Goal: Task Accomplishment & Management: Use online tool/utility

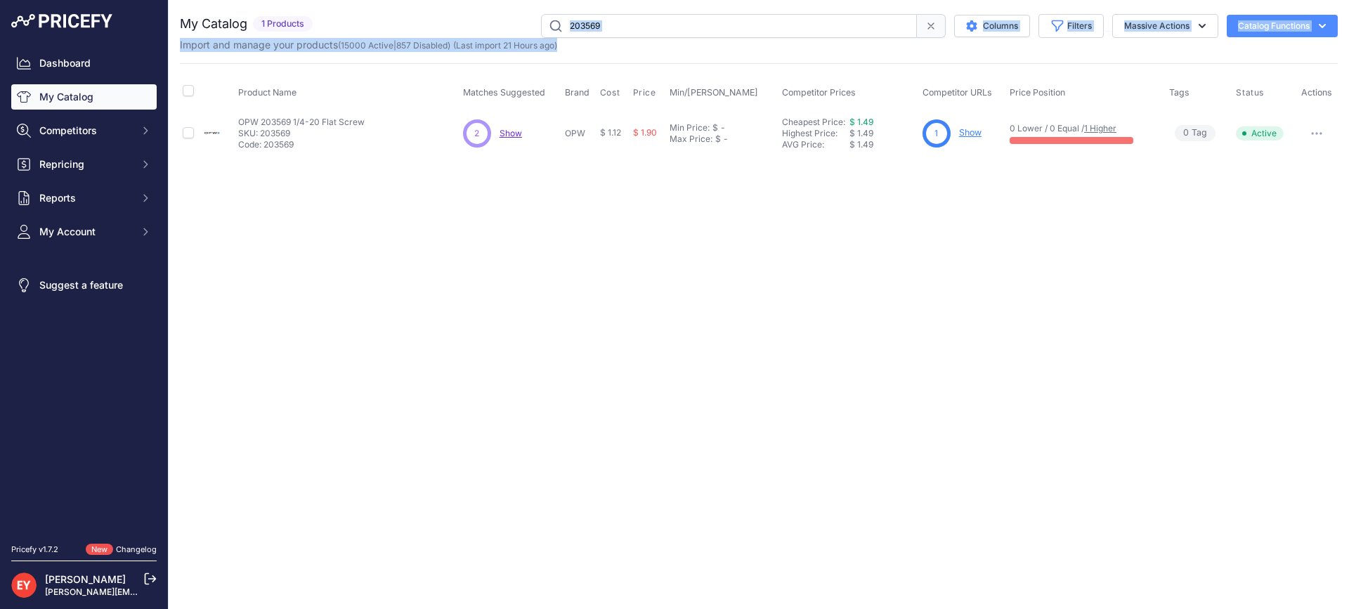
click at [740, 37] on div "My Catalog 1 Products" at bounding box center [759, 33] width 1158 height 38
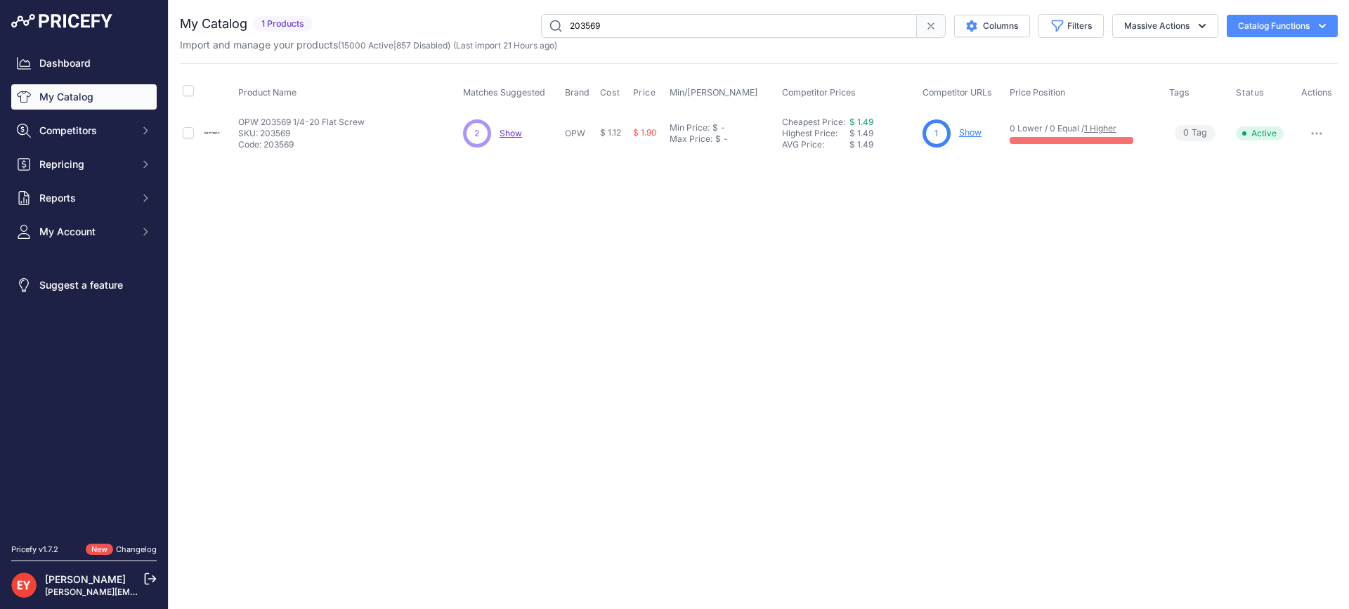
drag, startPoint x: 723, startPoint y: 31, endPoint x: 526, endPoint y: 32, distance: 196.7
click at [526, 32] on div "203569 Columns Filters Status All Status Only Enabled Only Disabled" at bounding box center [827, 26] width 1019 height 24
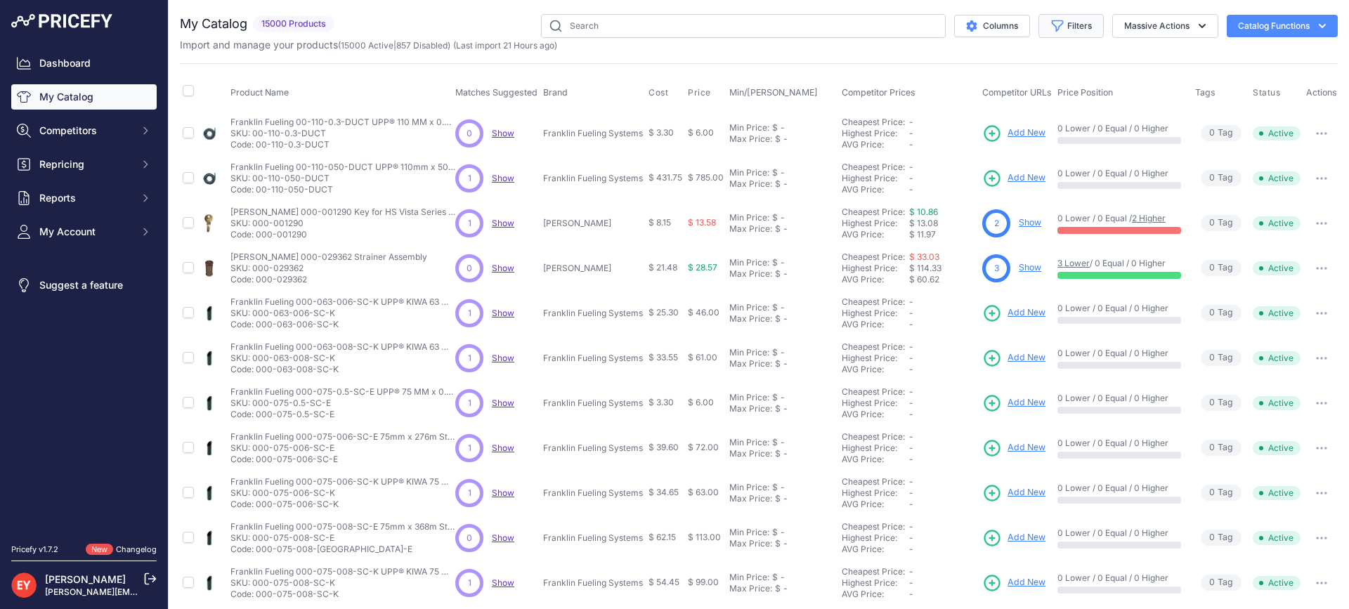
click at [1073, 28] on button "Filters" at bounding box center [1070, 26] width 65 height 24
click at [1002, 79] on select "All Status Only Enabled Only Disabled" at bounding box center [1024, 81] width 135 height 24
select select "1"
click at [957, 69] on select "All Status Only Enabled Only Disabled" at bounding box center [1024, 81] width 135 height 24
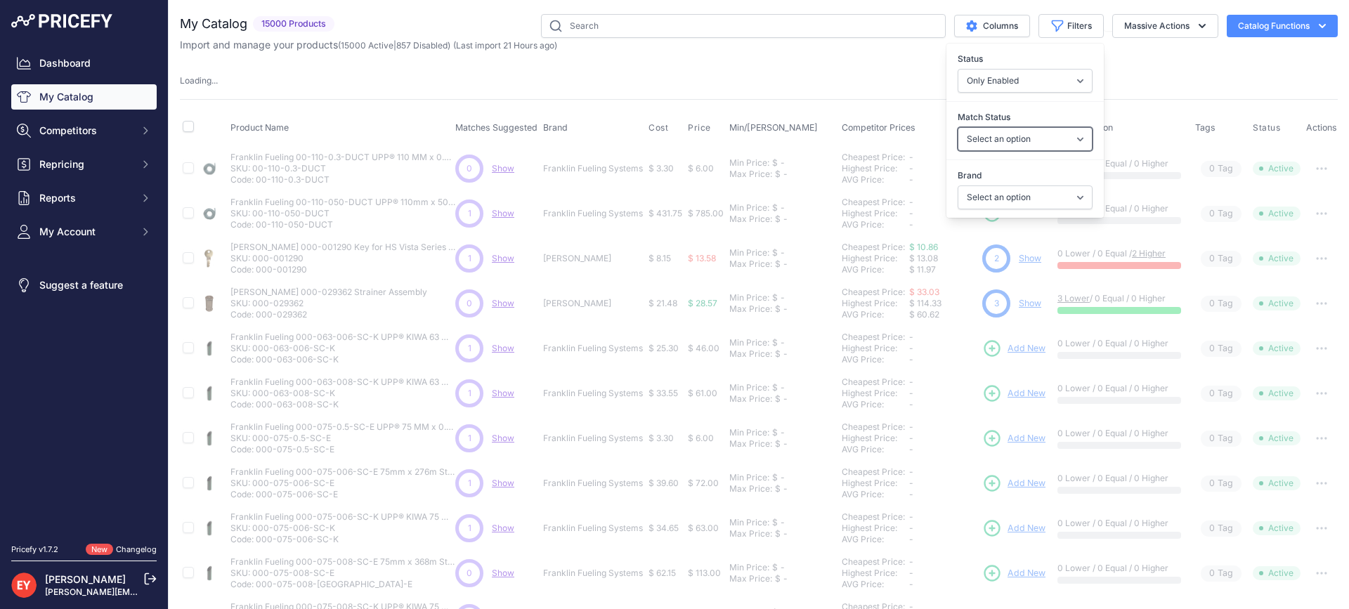
click at [1014, 136] on select "Select an option Matched Unmatched" at bounding box center [1024, 139] width 135 height 24
select select "0"
click at [957, 127] on select "Select an option Matched Unmatched" at bounding box center [1024, 139] width 135 height 24
click at [998, 206] on select "Select an option Ameron ATI B&K Balcrank Beckett Catlow Cimtek CNI Manufacturin…" at bounding box center [1024, 197] width 135 height 24
select select
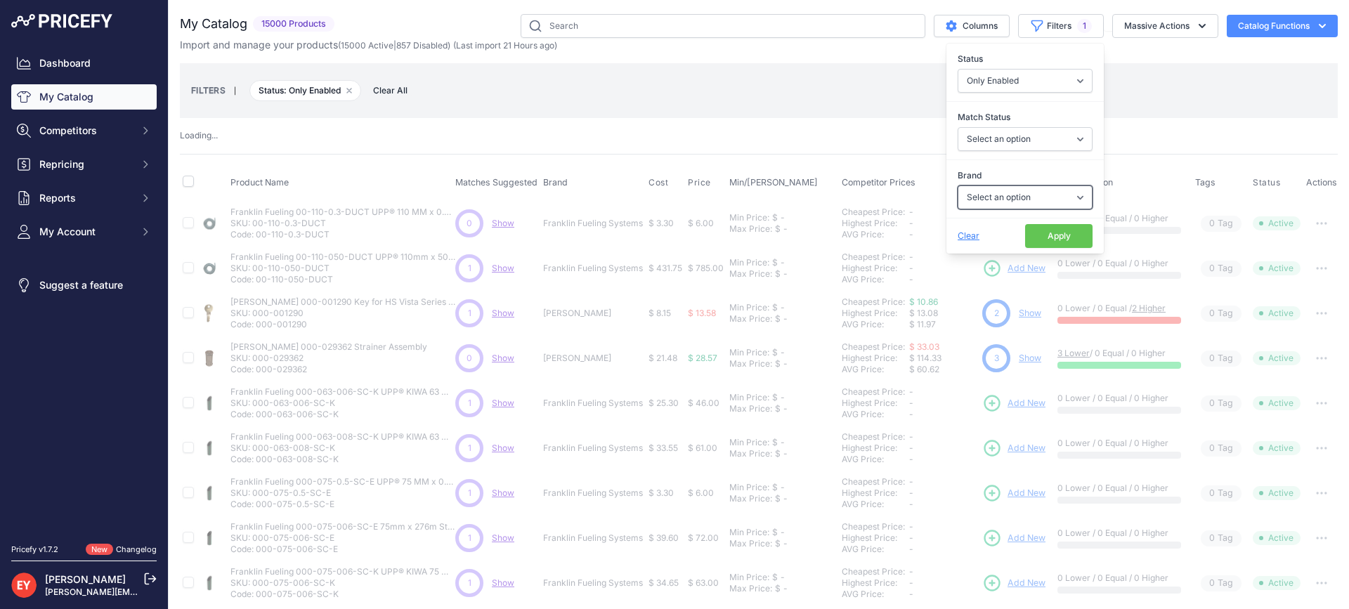
select select "0"
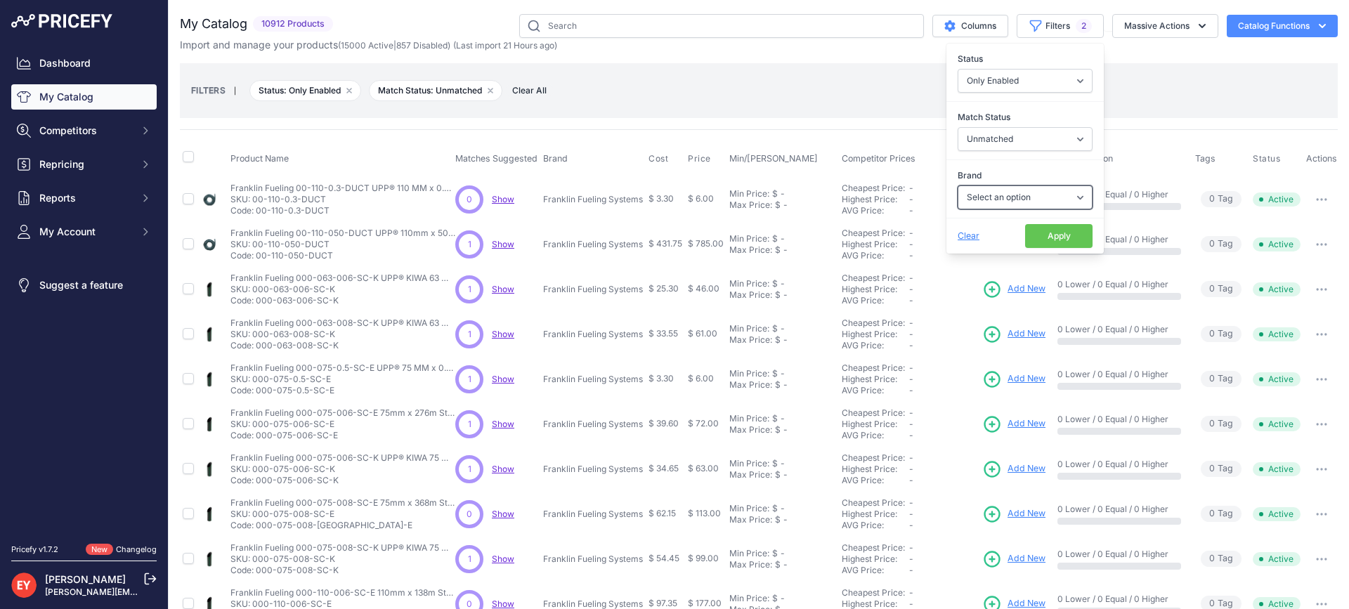
select select "OPW"
click at [957, 185] on select "Select an option Ameron ATI B&K Balcrank Beckett Catlow Cimtek CNI Manufacturin…" at bounding box center [1024, 197] width 135 height 24
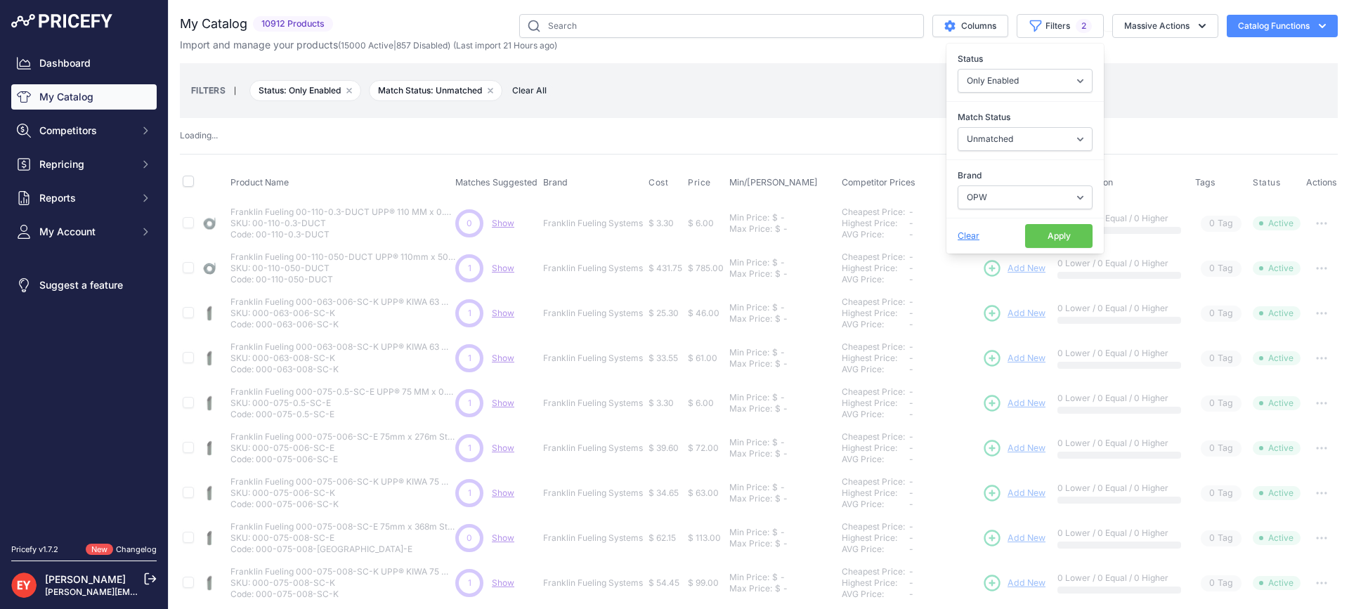
click at [1031, 237] on button "Apply" at bounding box center [1058, 236] width 67 height 24
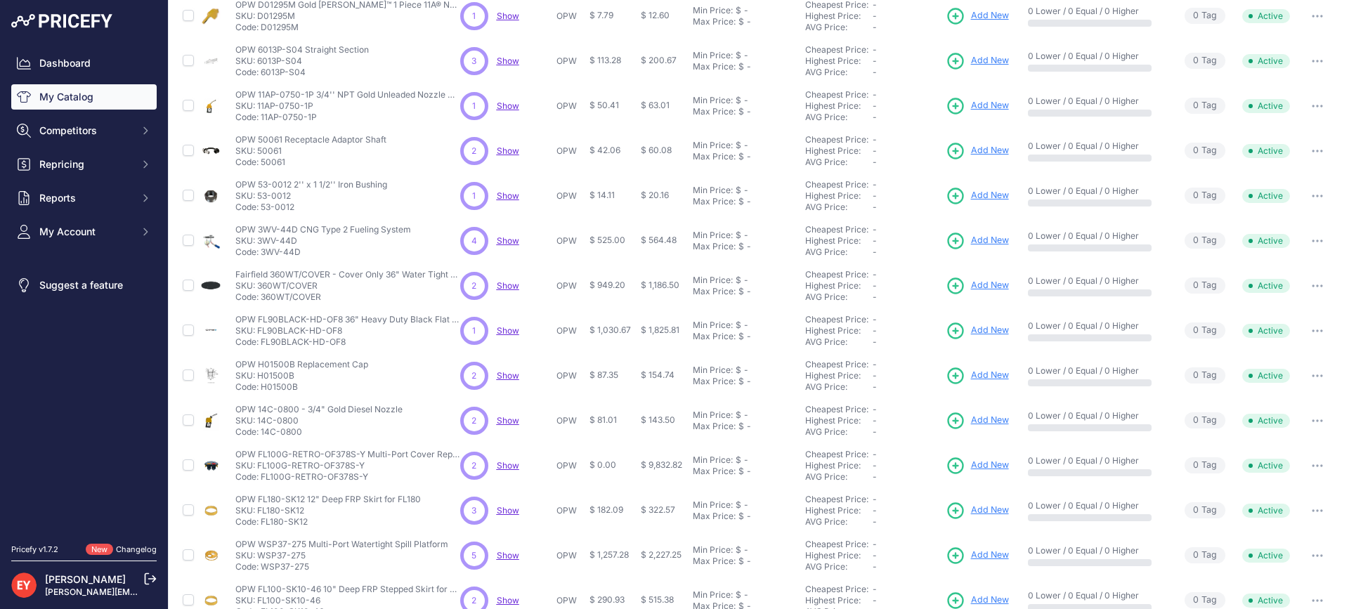
scroll to position [301, 0]
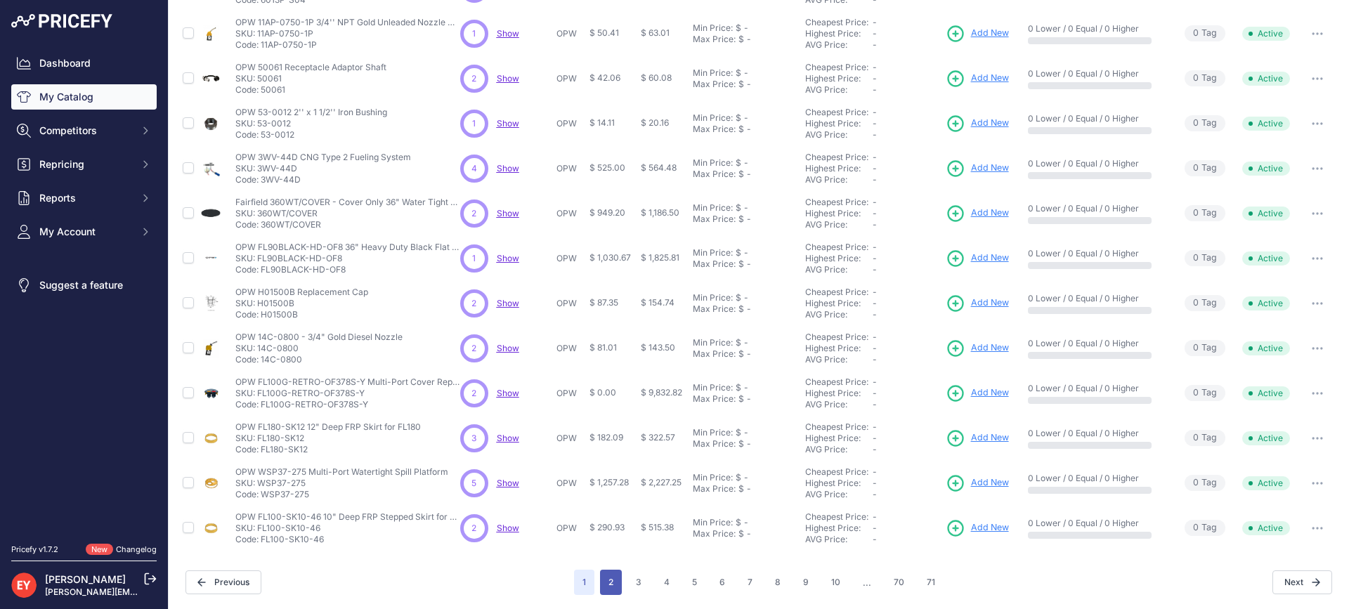
click at [611, 580] on button "2" at bounding box center [611, 582] width 22 height 25
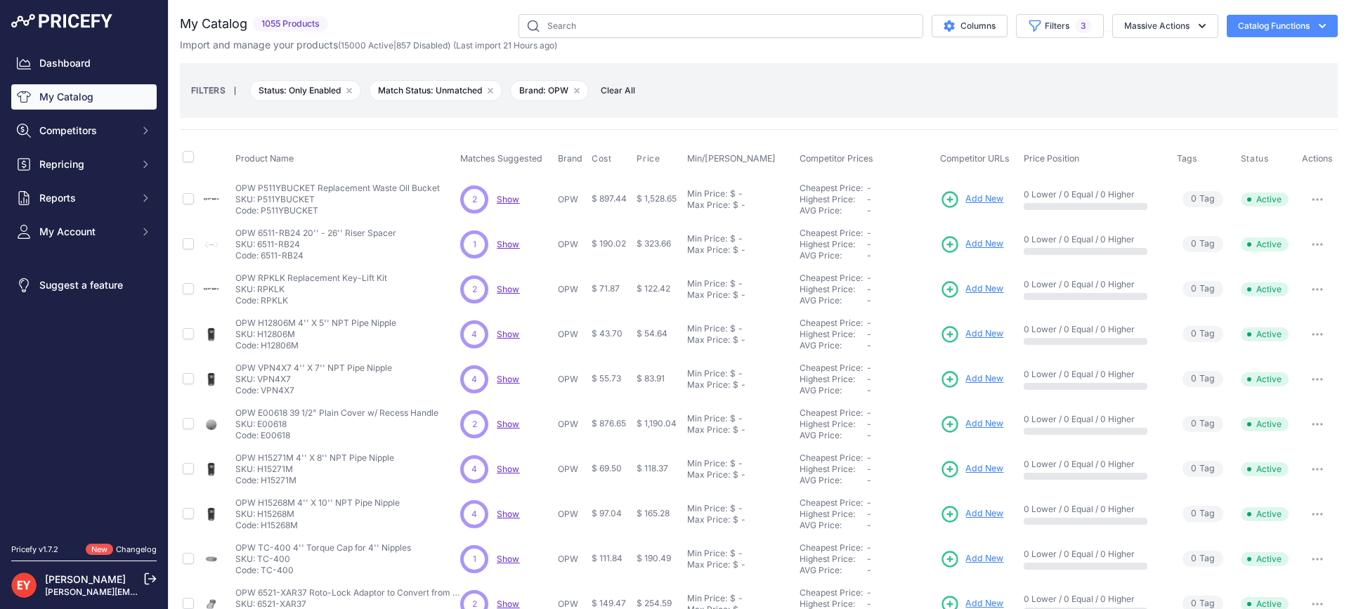
drag, startPoint x: 261, startPoint y: 211, endPoint x: 320, endPoint y: 211, distance: 59.0
click at [320, 211] on p "Code: P511YBUCKET" at bounding box center [337, 210] width 204 height 11
copy p "P511YBUCKET"
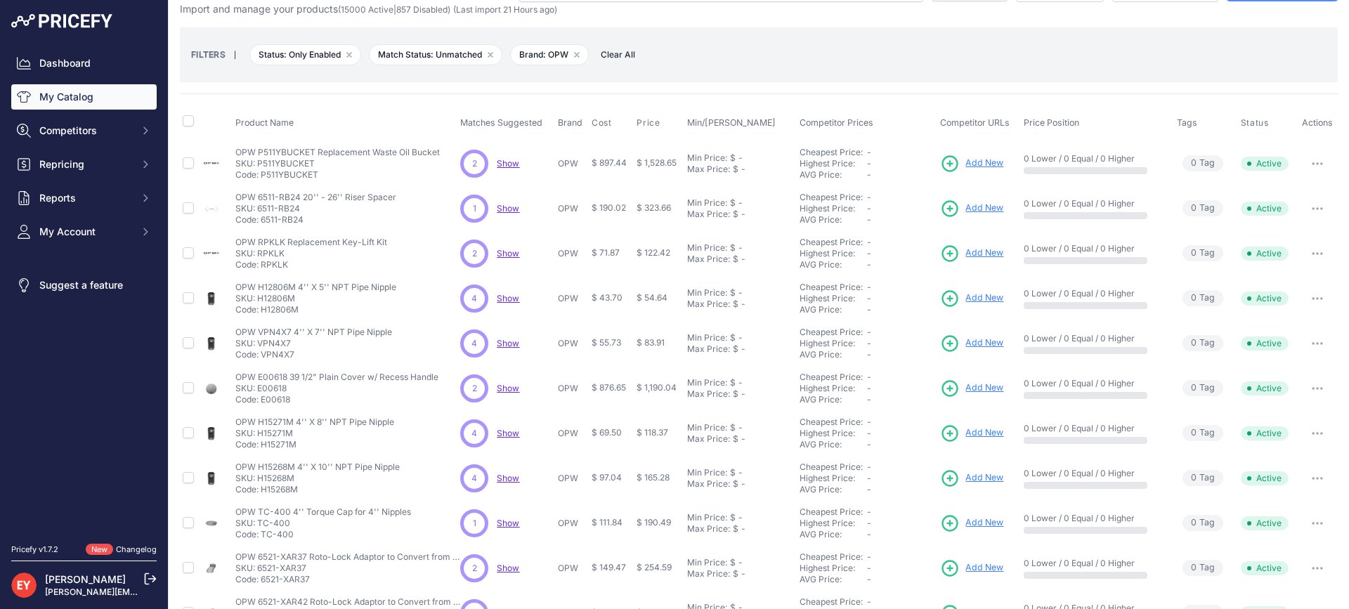
scroll to position [70, 0]
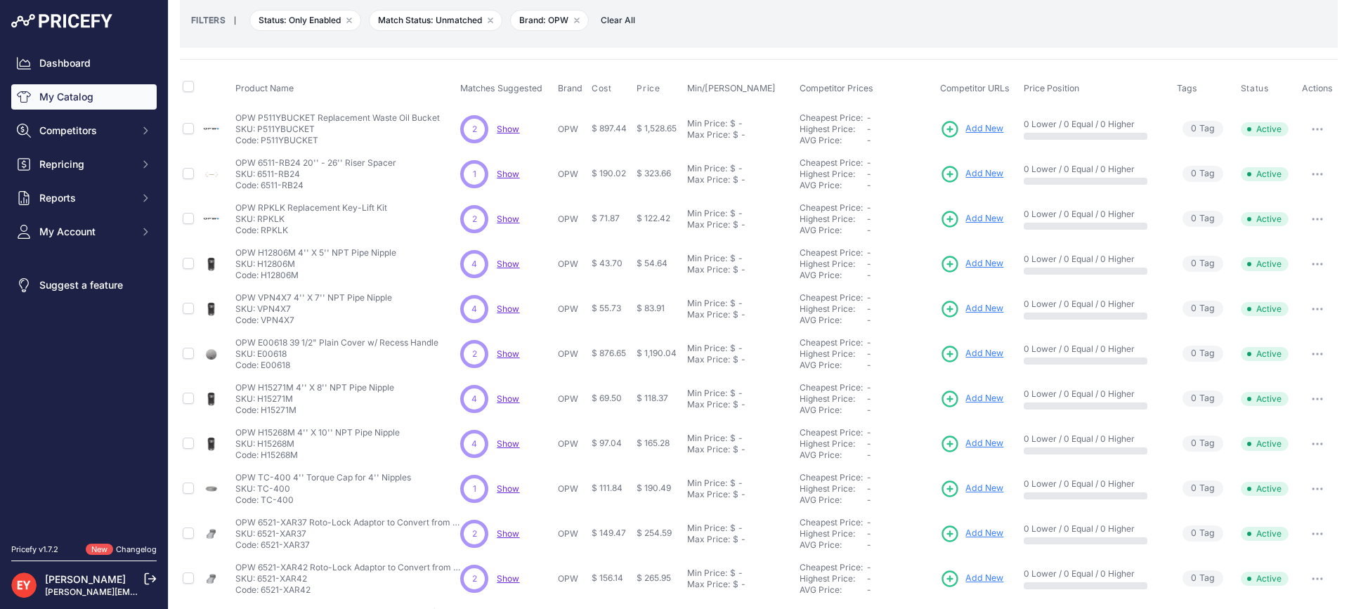
drag, startPoint x: 301, startPoint y: 185, endPoint x: 263, endPoint y: 185, distance: 37.9
click at [263, 185] on p "Code: 6511-RB24" at bounding box center [315, 185] width 161 height 11
copy p "6511-RB24"
drag, startPoint x: 289, startPoint y: 235, endPoint x: 261, endPoint y: 233, distance: 28.2
click at [261, 233] on p "Code: RPKLK" at bounding box center [311, 230] width 152 height 11
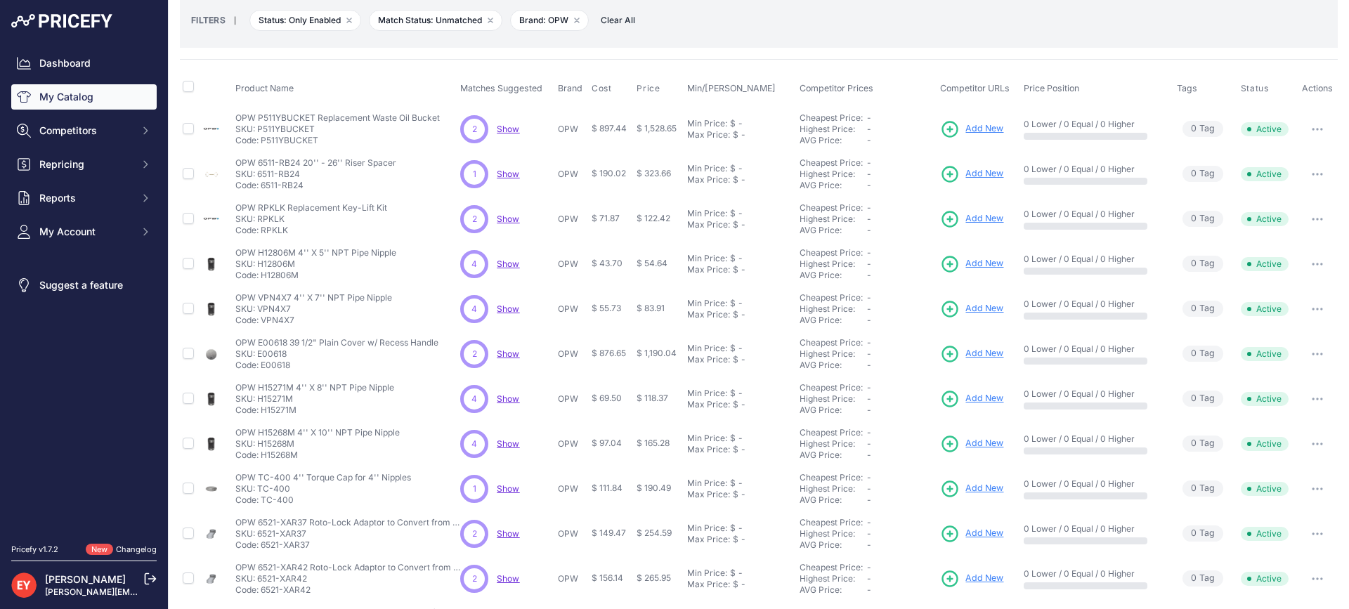
copy p "RPKLK"
drag, startPoint x: 303, startPoint y: 277, endPoint x: 263, endPoint y: 279, distance: 39.4
click at [263, 279] on p "Code: H12806M" at bounding box center [315, 275] width 161 height 11
copy p "H12806M"
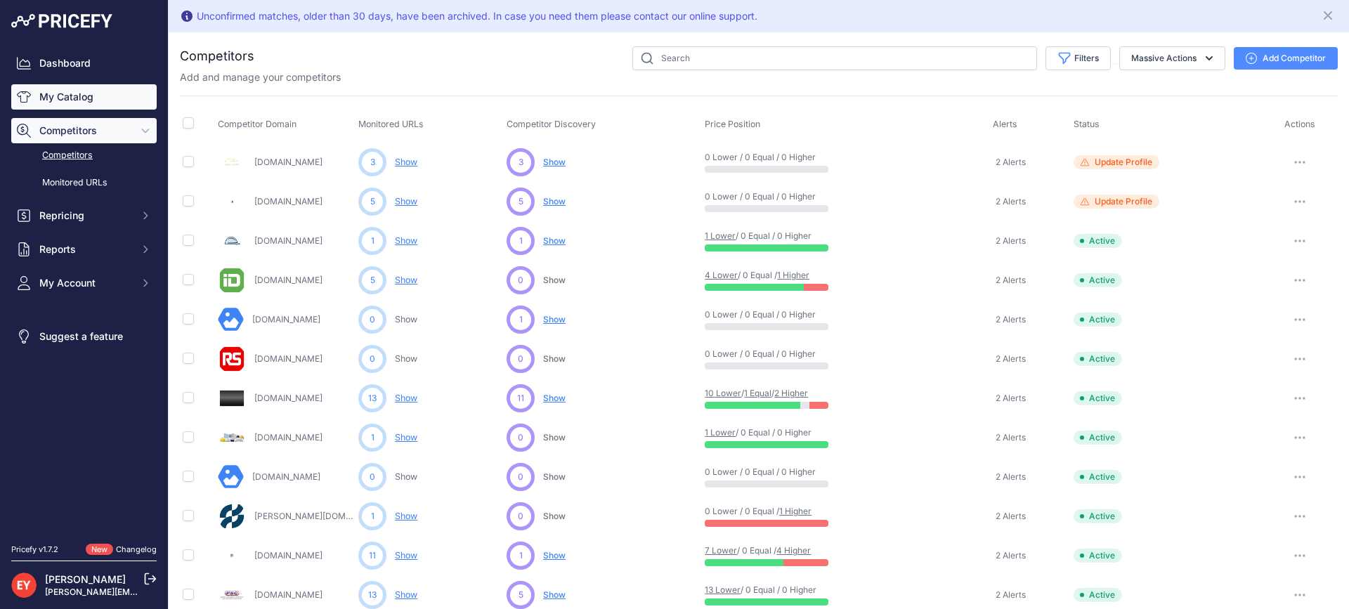
click at [114, 92] on link "My Catalog" at bounding box center [83, 96] width 145 height 25
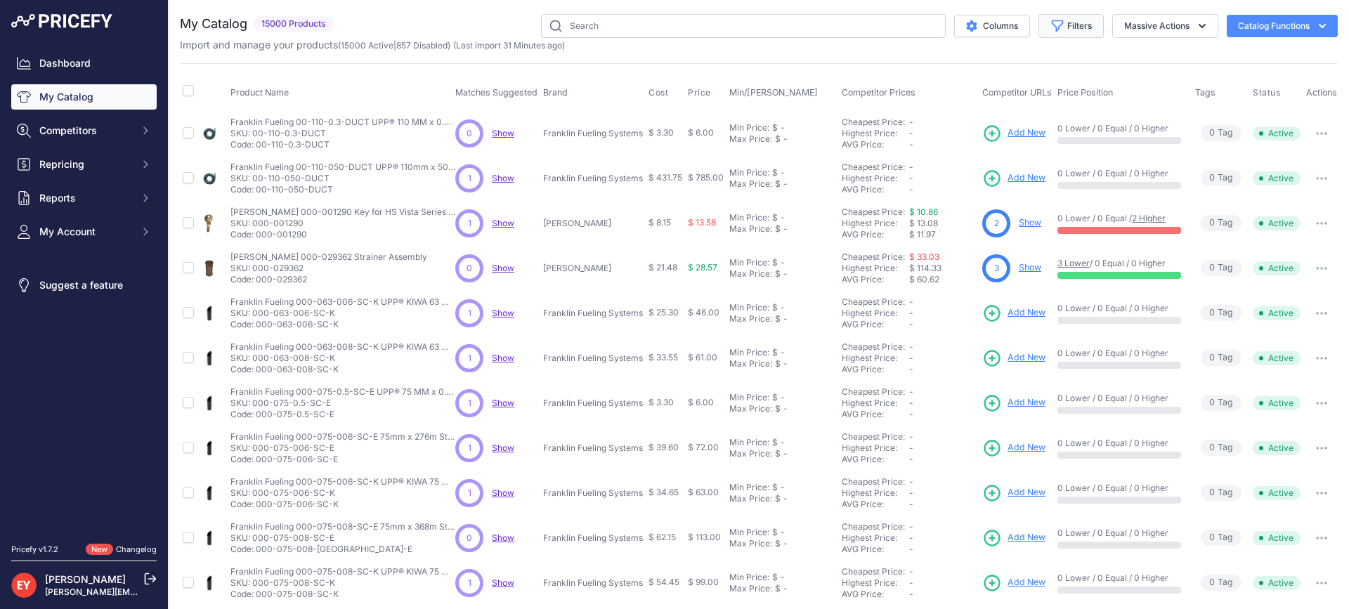
click at [1071, 29] on button "Filters" at bounding box center [1070, 26] width 65 height 24
click at [1009, 85] on select "All Status Only Enabled Only Disabled" at bounding box center [1024, 81] width 135 height 24
select select "1"
click at [957, 69] on select "All Status Only Enabled Only Disabled" at bounding box center [1024, 81] width 135 height 24
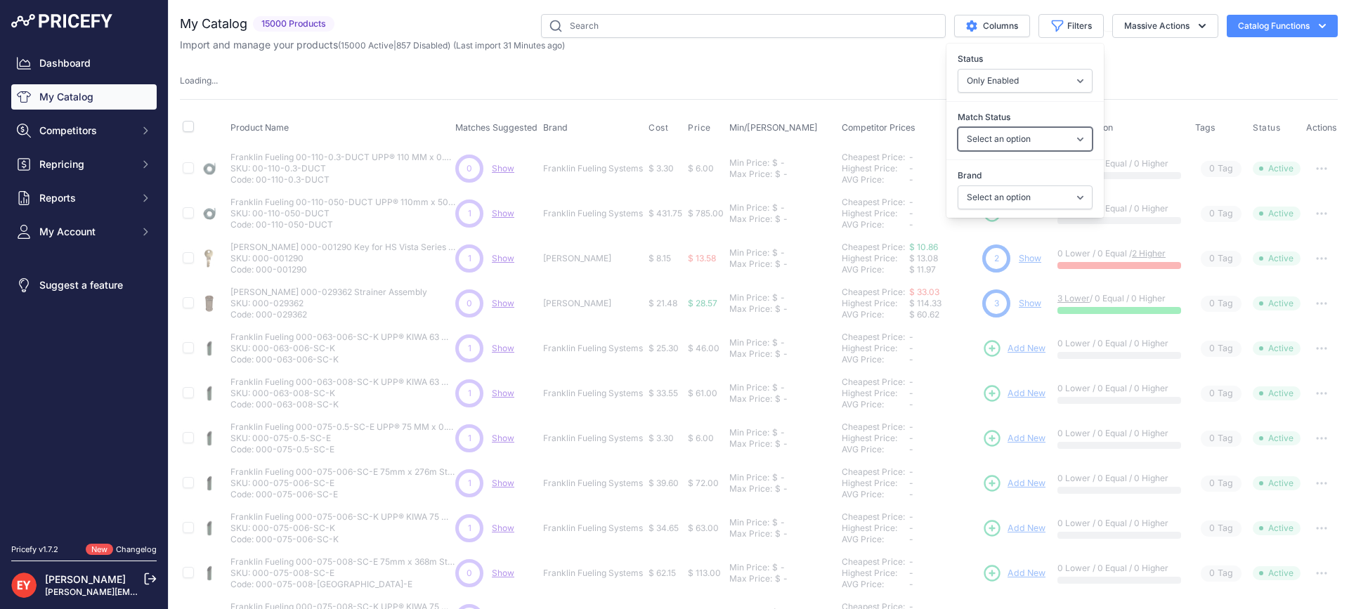
click at [1002, 137] on select "Select an option Matched Unmatched" at bounding box center [1024, 139] width 135 height 24
select select "0"
click at [957, 127] on select "Select an option Matched Unmatched" at bounding box center [1024, 139] width 135 height 24
select select
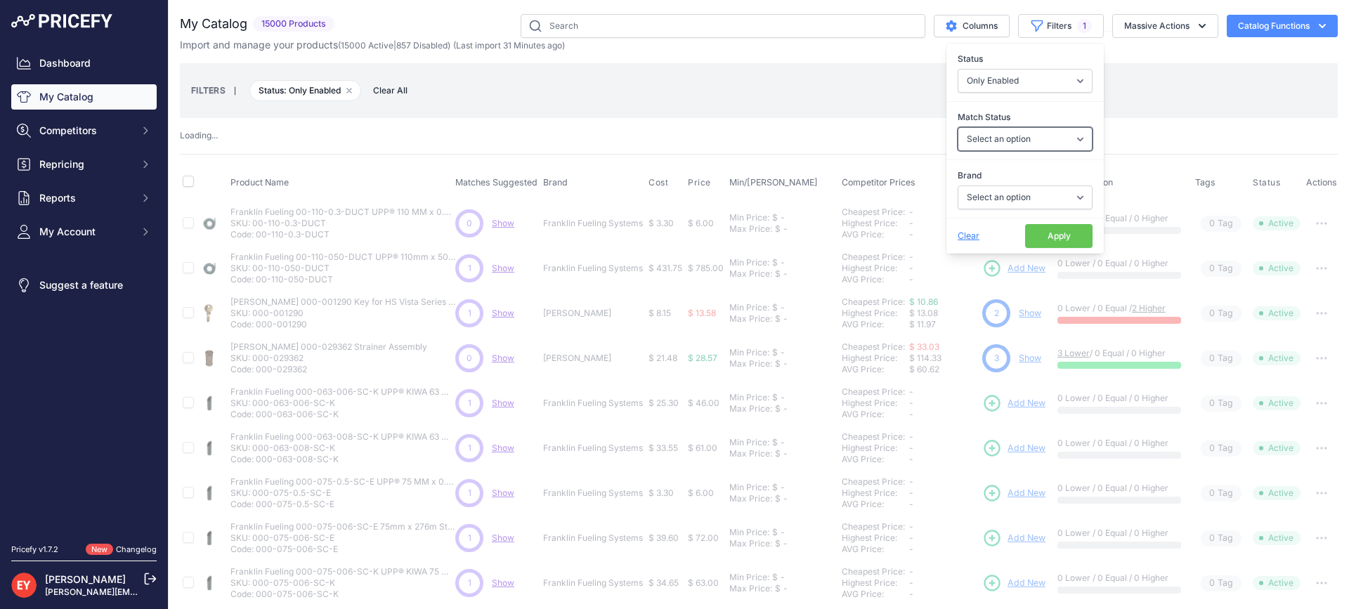
select select "0"
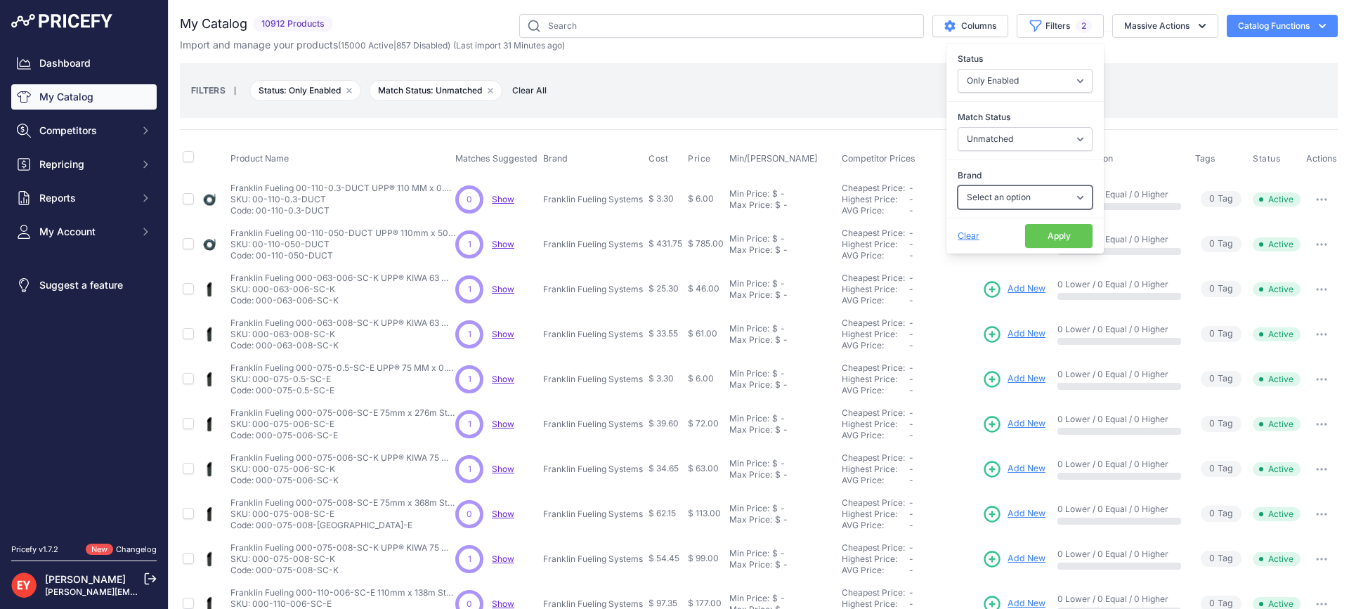
click at [1000, 199] on select "Select an option Ameron ATI B&K Balcrank Beckett Catlow Cimtek CNI Manufacturin…" at bounding box center [1024, 197] width 135 height 24
select select "OPW"
click at [957, 185] on select "Select an option Ameron ATI B&K Balcrank Beckett Catlow Cimtek CNI Manufacturin…" at bounding box center [1024, 197] width 135 height 24
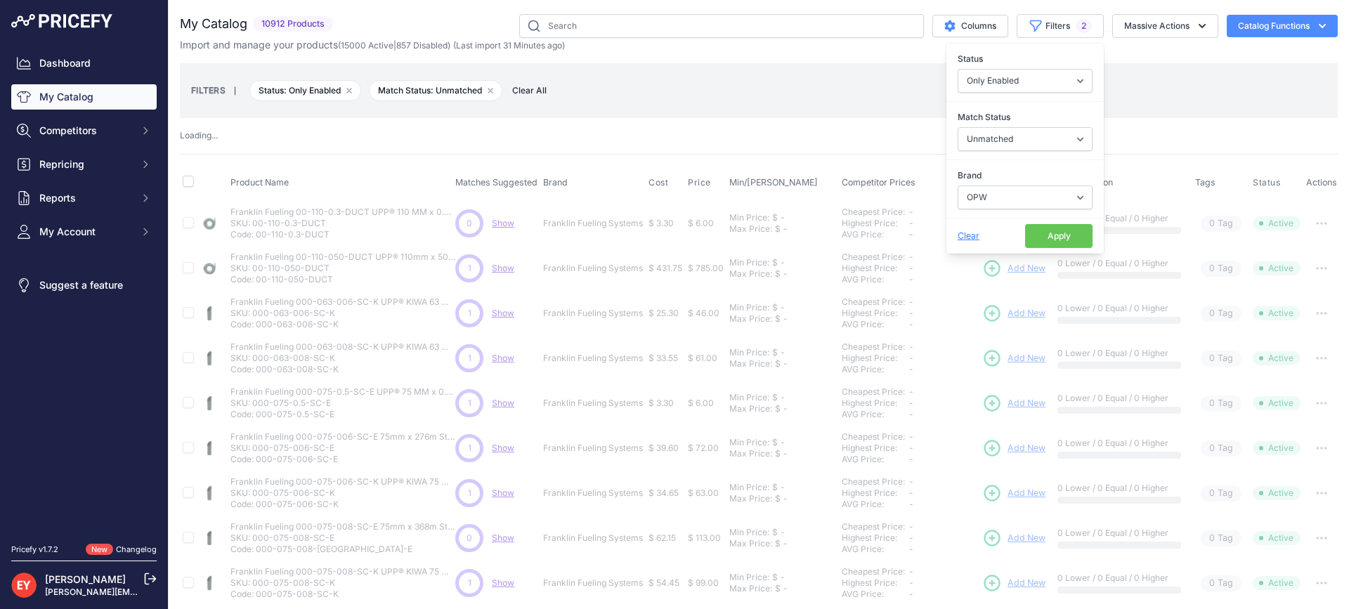
click at [1039, 239] on button "Apply" at bounding box center [1058, 236] width 67 height 24
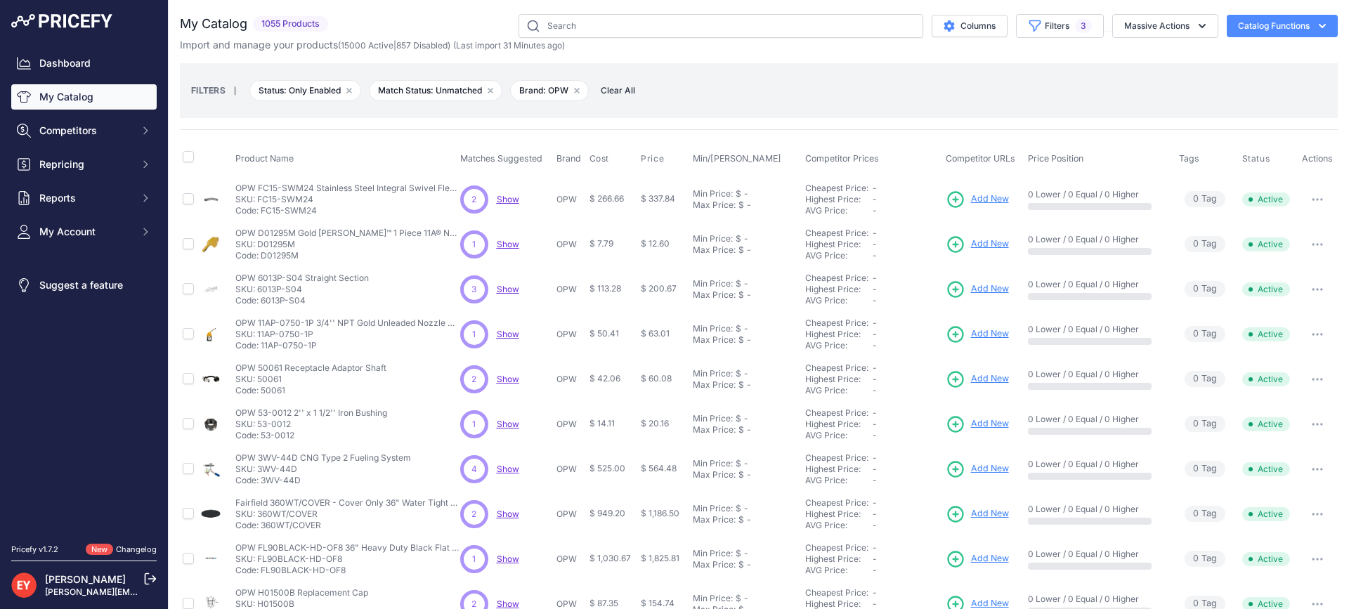
click at [92, 98] on link "My Catalog" at bounding box center [83, 96] width 145 height 25
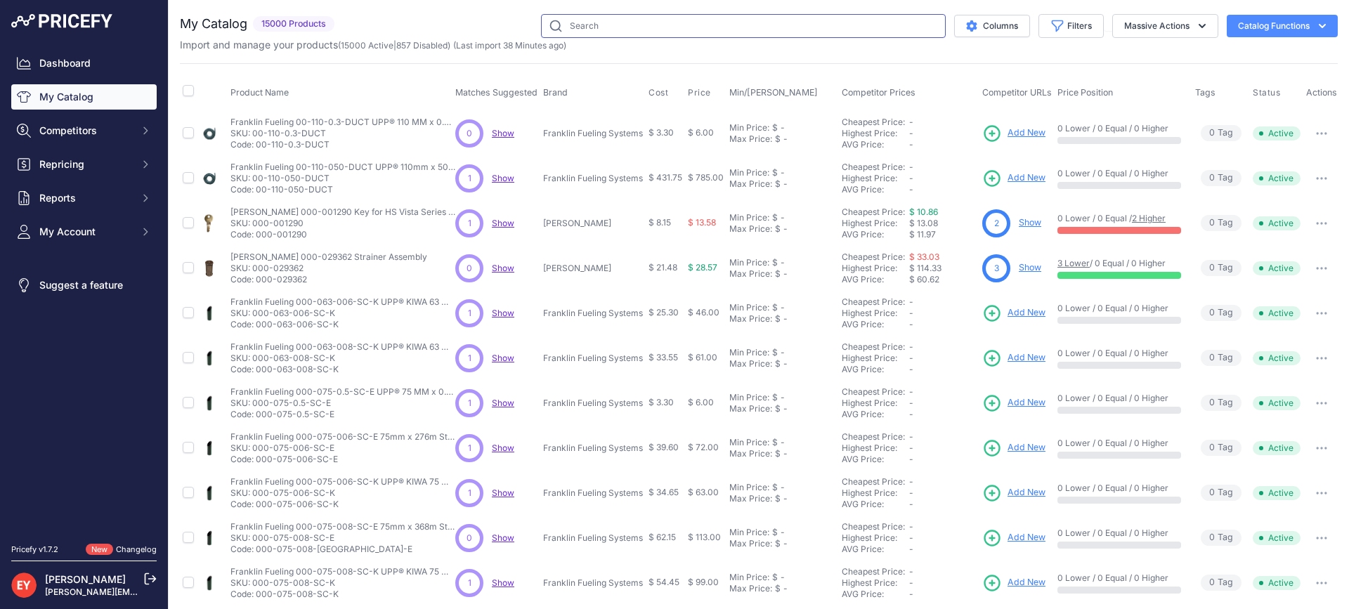
click at [589, 32] on input "text" at bounding box center [743, 26] width 405 height 24
paste input "H12806M"
type input "H12806M"
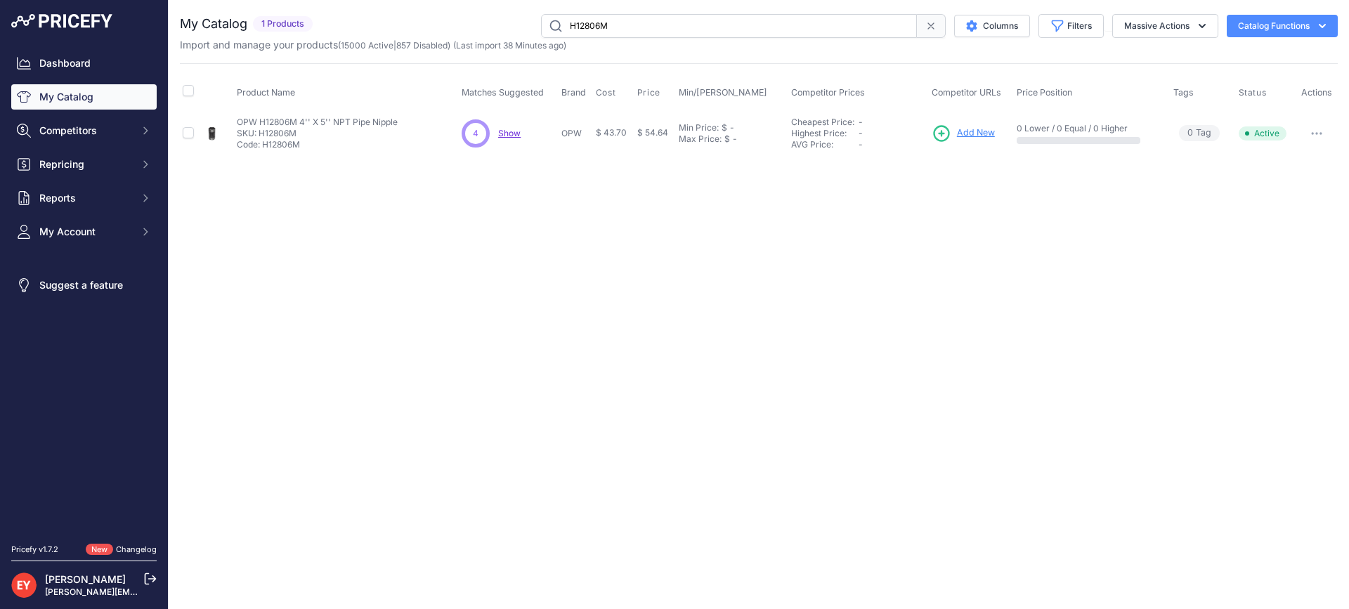
click at [986, 133] on span "Add New" at bounding box center [976, 132] width 38 height 13
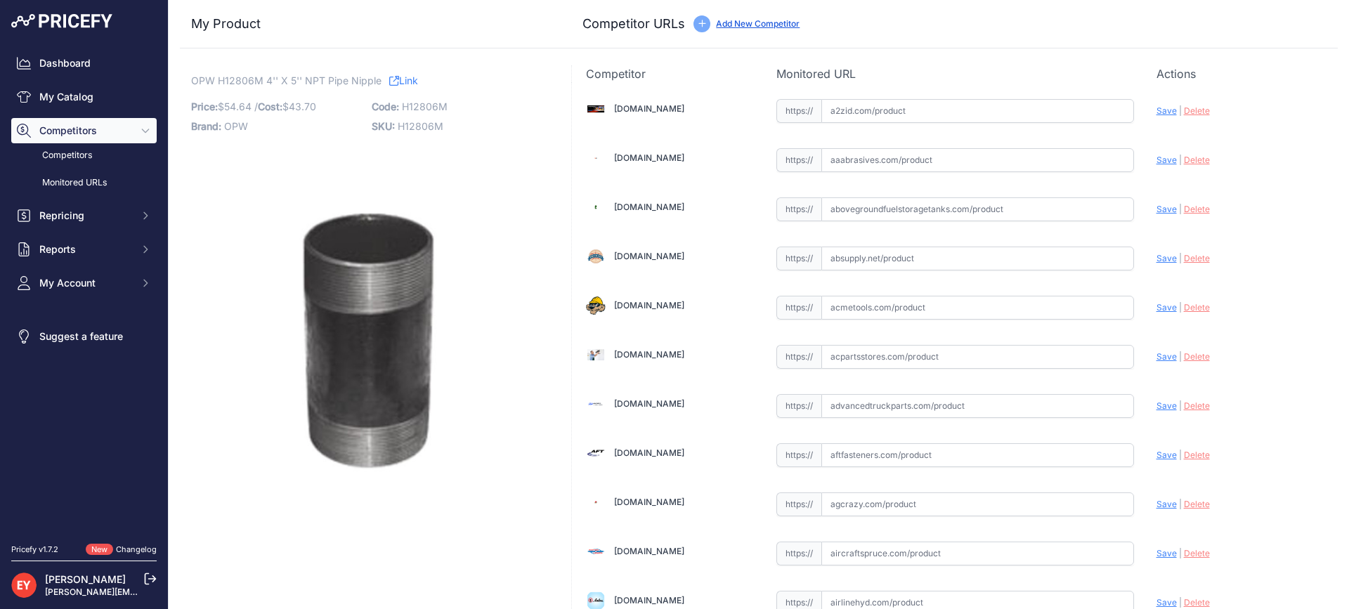
scroll to position [4771, 0]
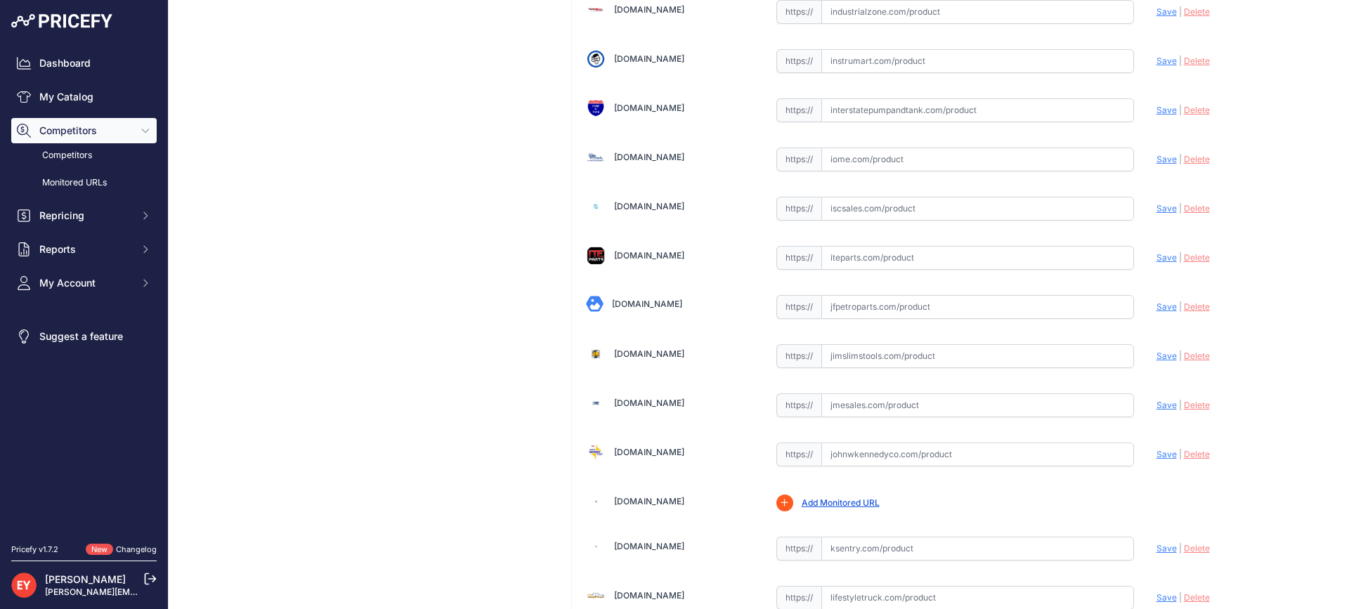
click at [868, 305] on input "text" at bounding box center [977, 307] width 313 height 24
paste input "[URL][DOMAIN_NAME]"
click at [1156, 310] on span "Save" at bounding box center [1166, 306] width 20 height 11
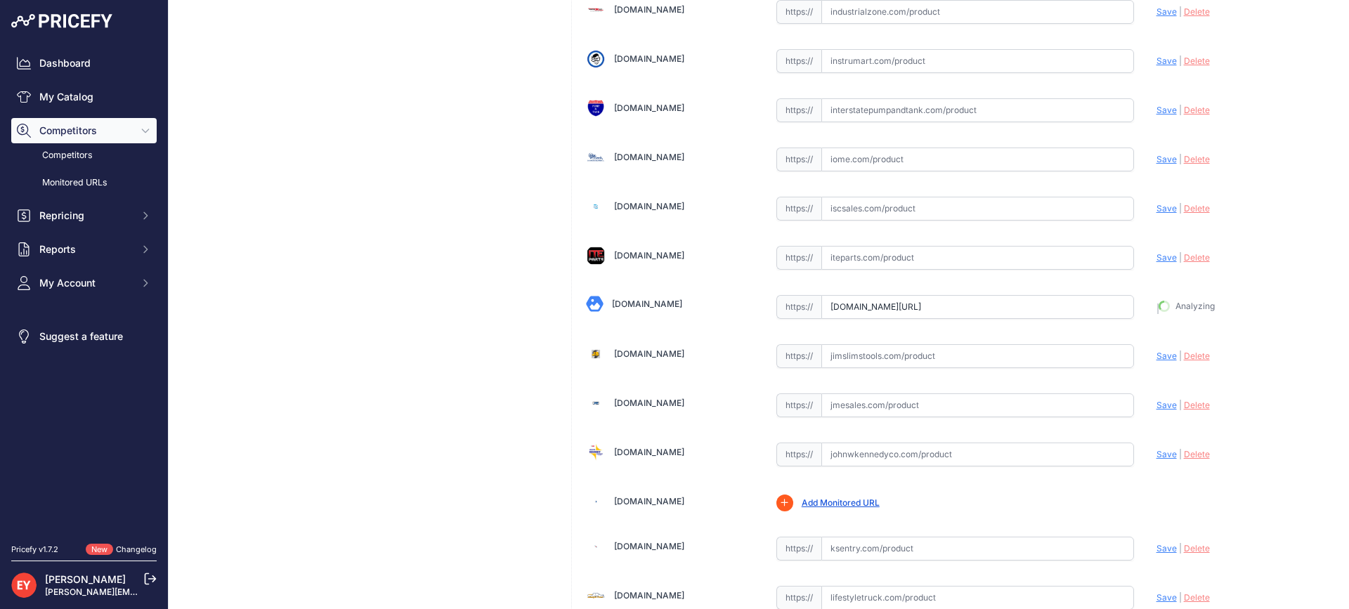
type input "[URL][DOMAIN_NAME]"
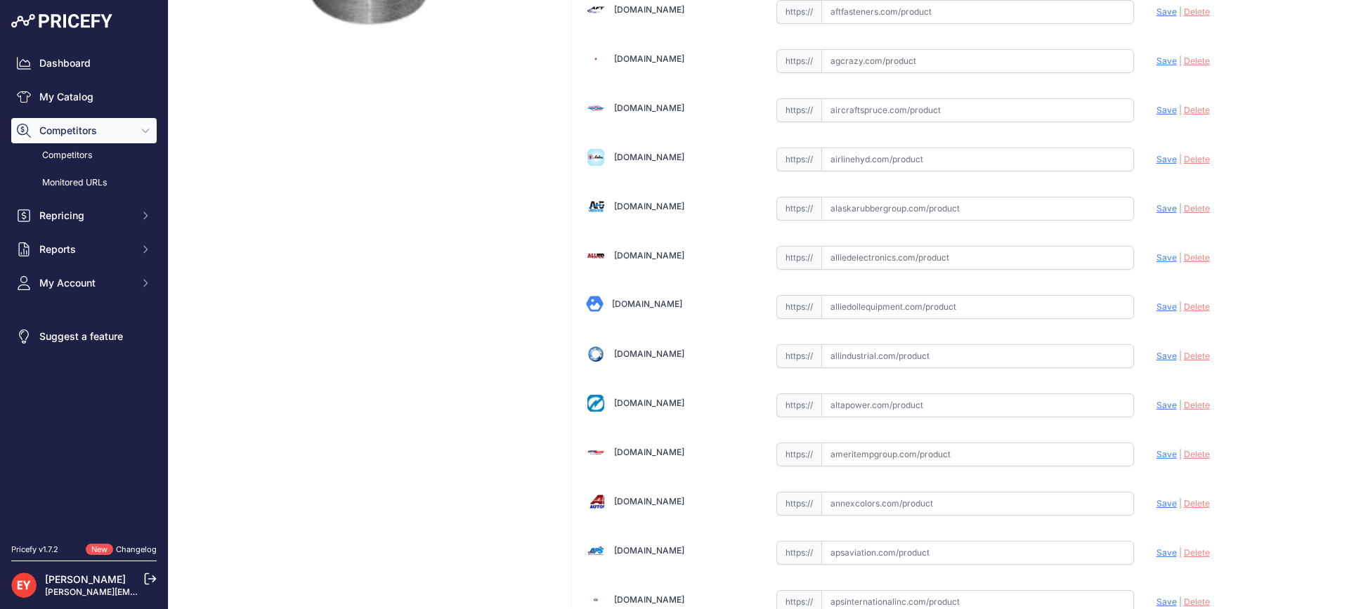
click at [894, 308] on input "text" at bounding box center [977, 307] width 313 height 24
paste input "[URL][DOMAIN_NAME]"
click at [1156, 305] on span "Save" at bounding box center [1166, 306] width 20 height 11
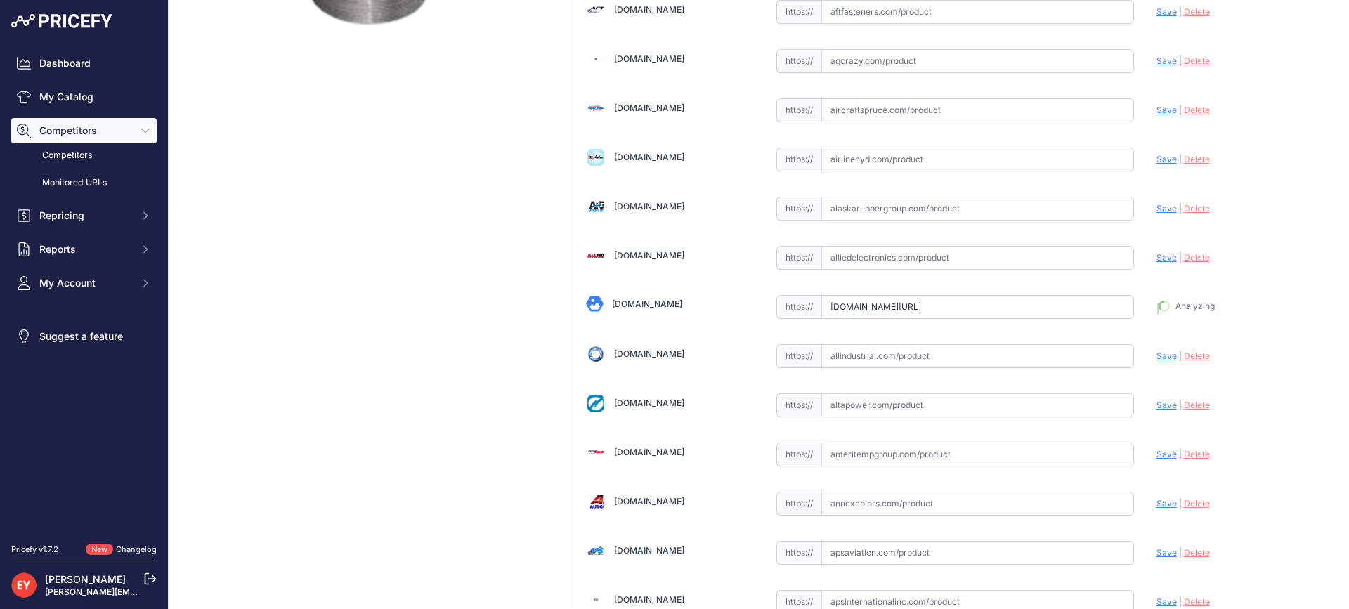
type input "[URL][DOMAIN_NAME]"
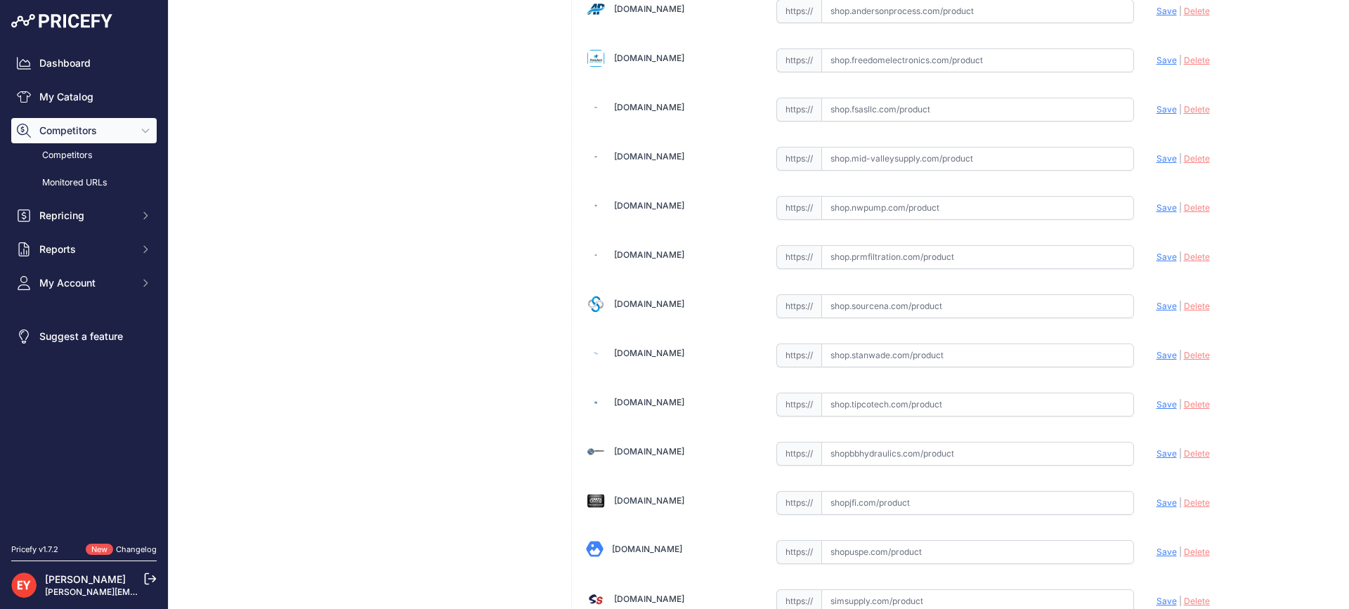
drag, startPoint x: 900, startPoint y: 313, endPoint x: 919, endPoint y: 247, distance: 69.4
click at [900, 313] on input "text" at bounding box center [977, 306] width 313 height 24
paste input "[URL][DOMAIN_NAME]"
click at [1156, 303] on span "Save" at bounding box center [1166, 306] width 20 height 11
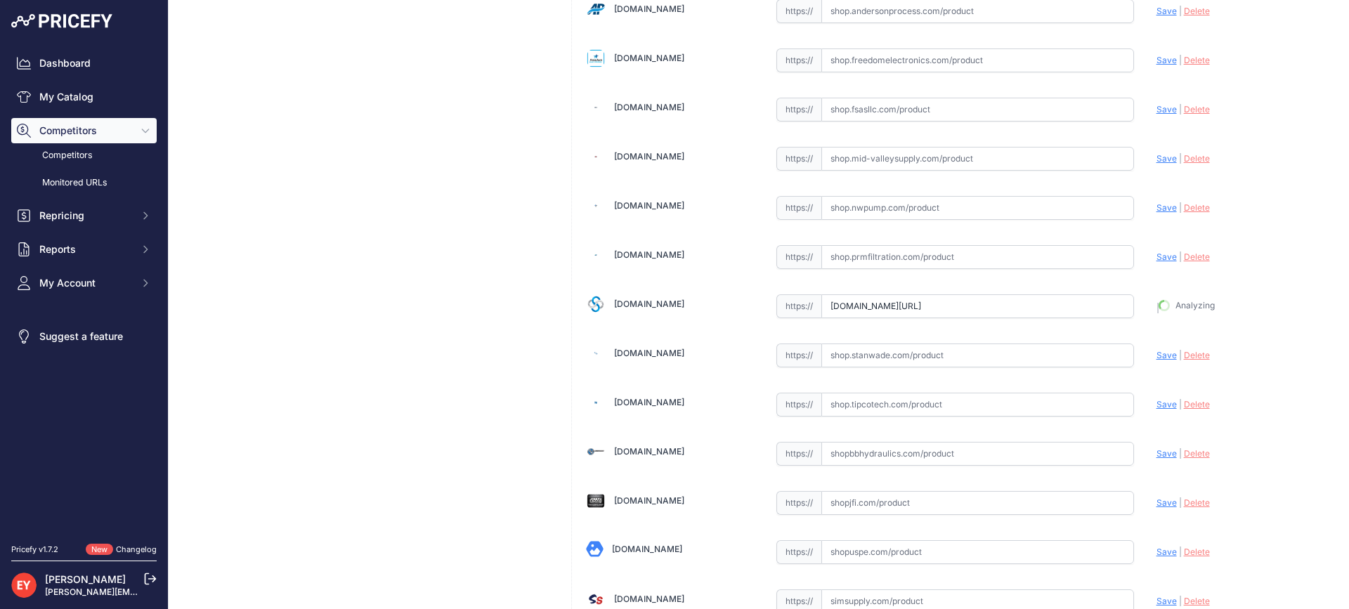
type input "[URL][DOMAIN_NAME]"
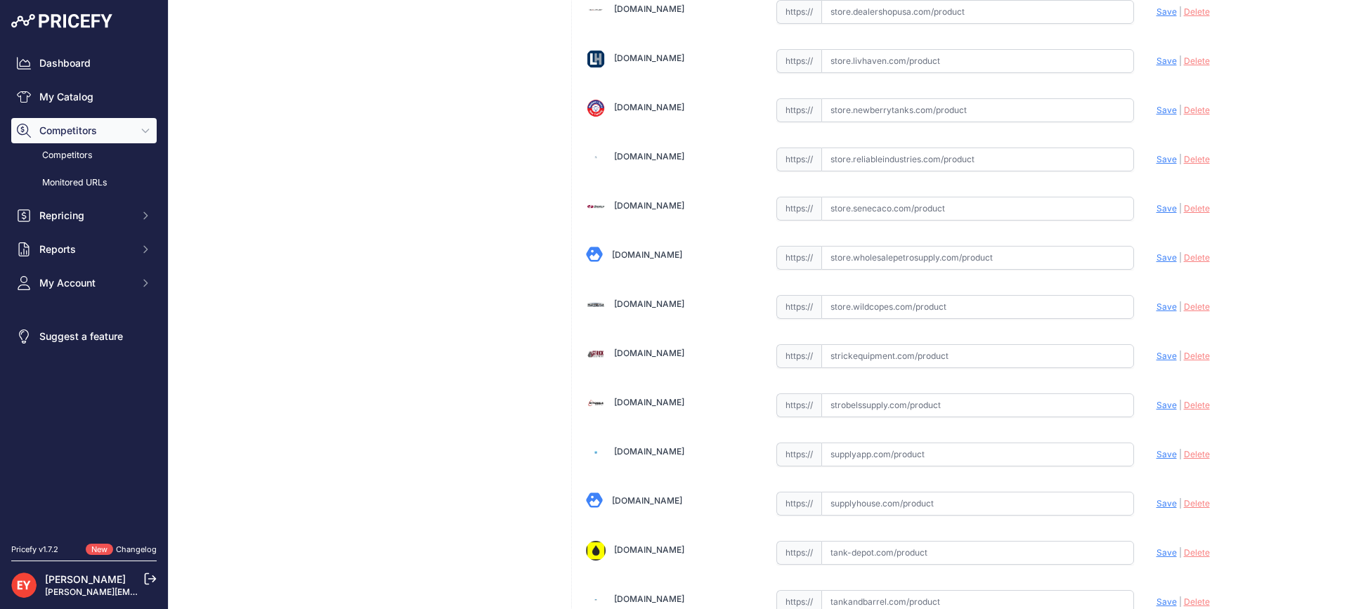
scroll to position [9139, 0]
drag, startPoint x: 854, startPoint y: 314, endPoint x: 947, endPoint y: 119, distance: 216.2
click at [854, 313] on input "text" at bounding box center [977, 306] width 313 height 24
paste input "[URL][DOMAIN_NAME]"
click at [1156, 305] on span "Save" at bounding box center [1166, 306] width 20 height 11
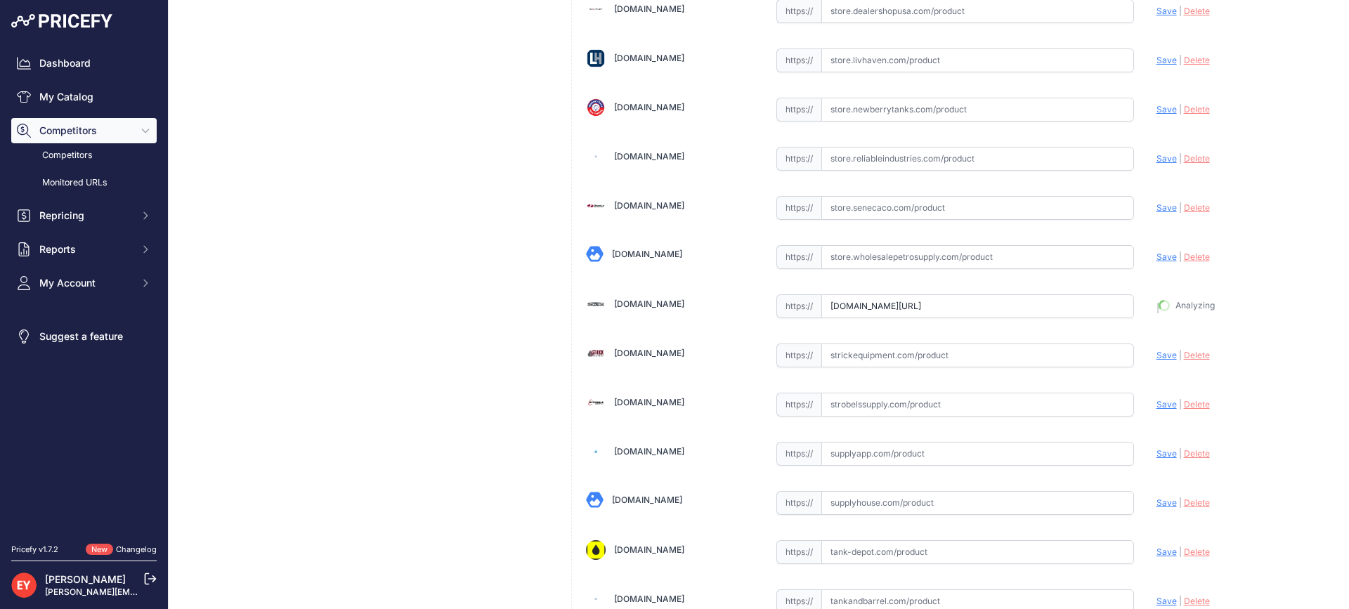
type input "[URL][DOMAIN_NAME]"
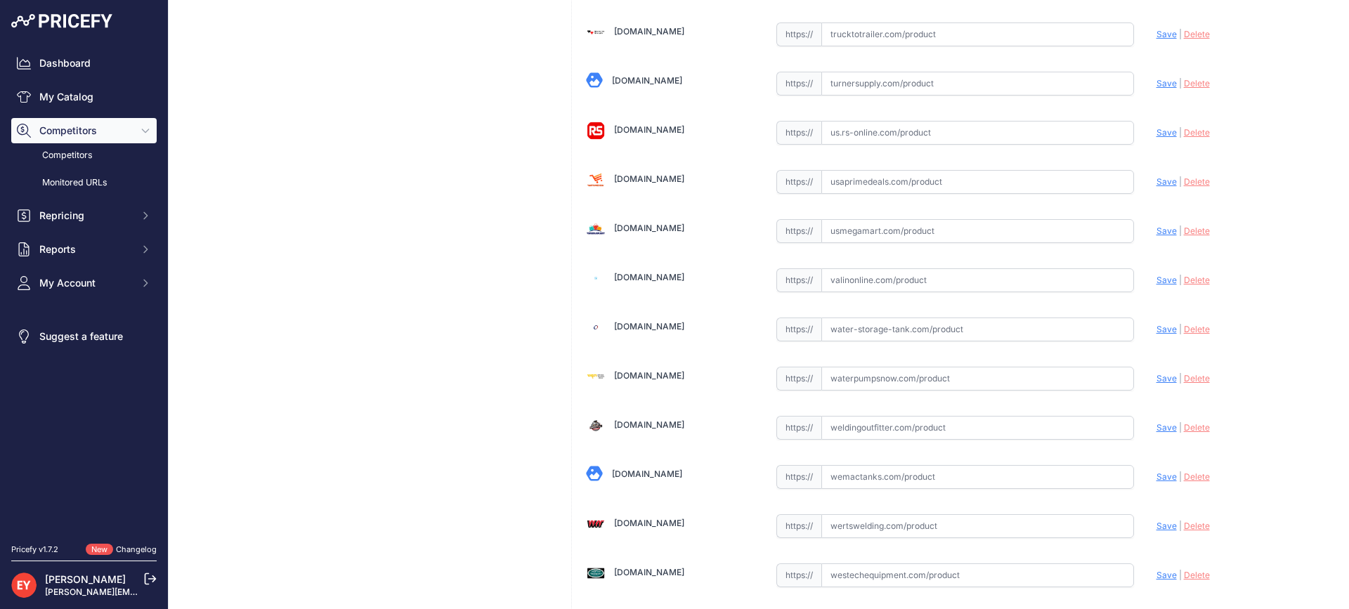
scroll to position [10659, 0]
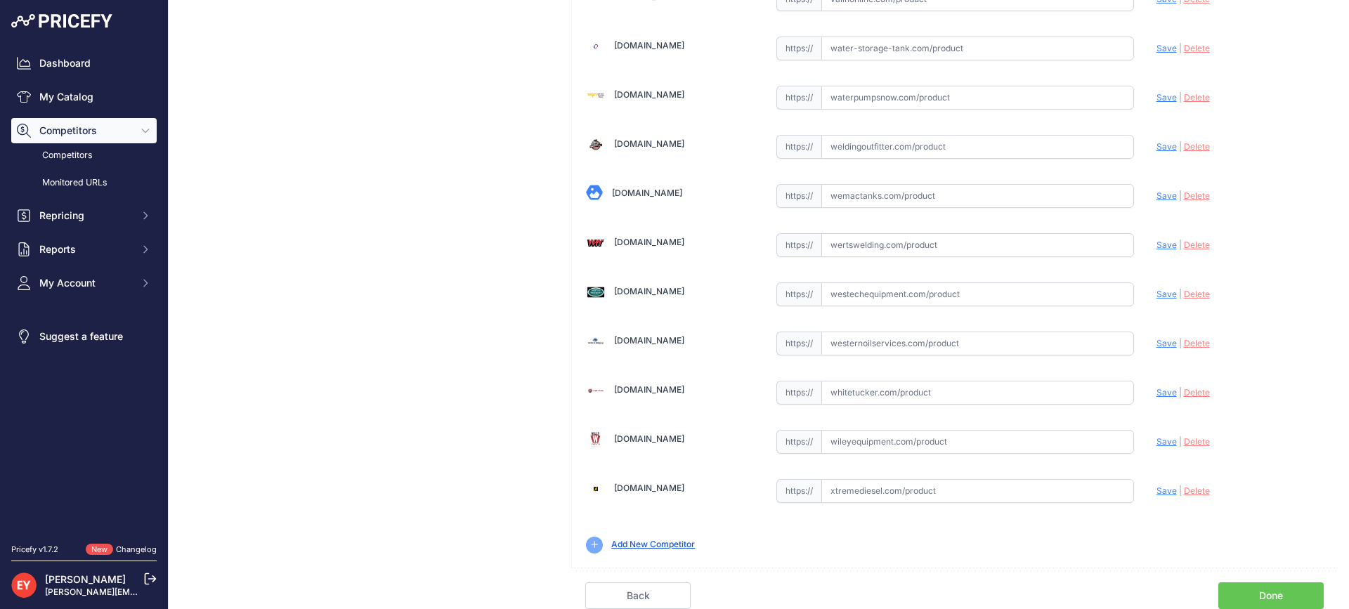
click at [1274, 589] on link "Done" at bounding box center [1270, 595] width 105 height 27
